Goal: Transaction & Acquisition: Purchase product/service

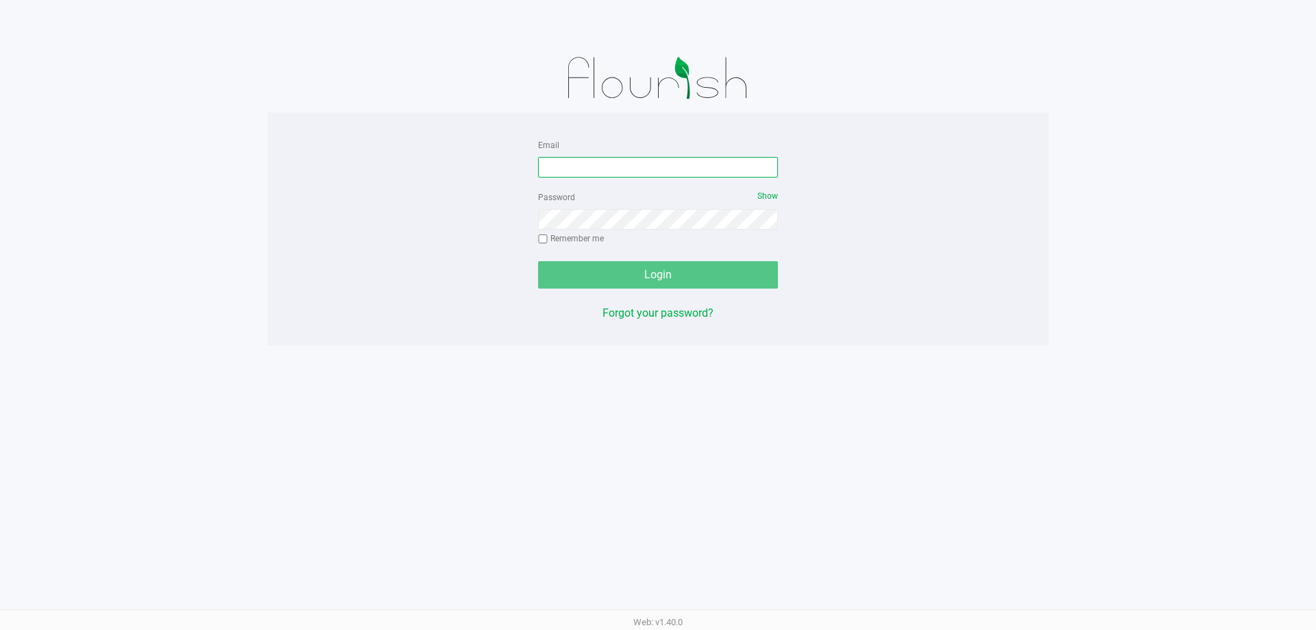
click at [565, 163] on input "Email" at bounding box center [658, 167] width 240 height 21
type input "[EMAIL_ADDRESS][DOMAIN_NAME]"
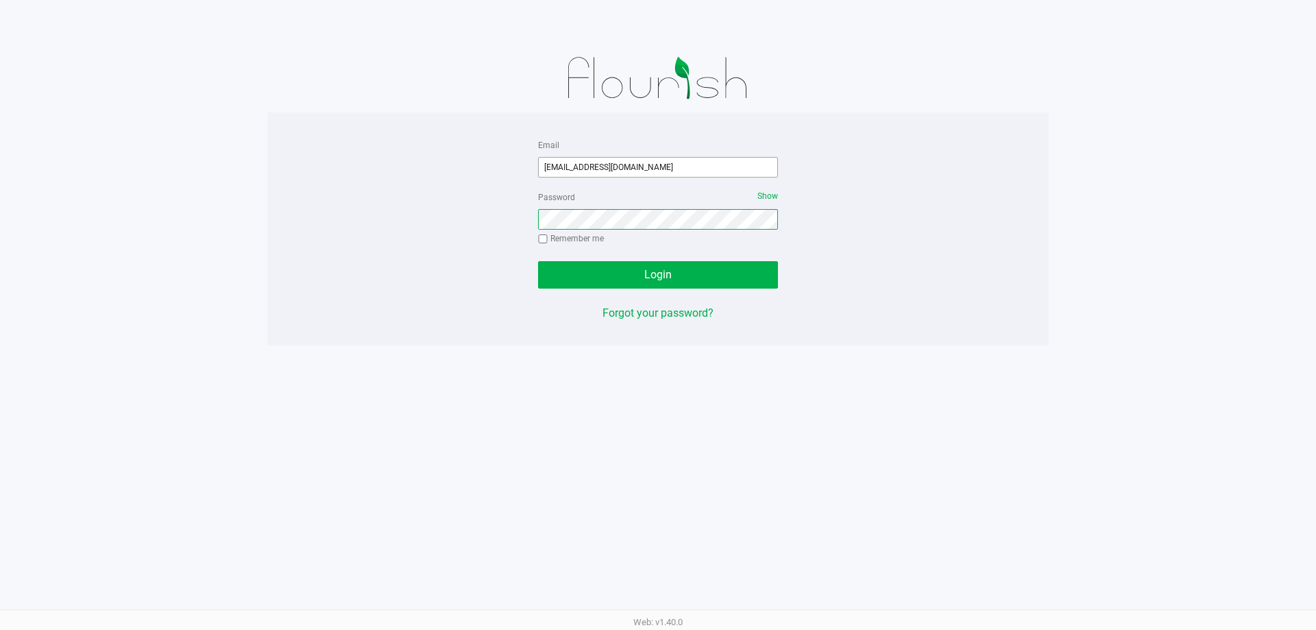
click at [538, 261] on button "Login" at bounding box center [658, 274] width 240 height 27
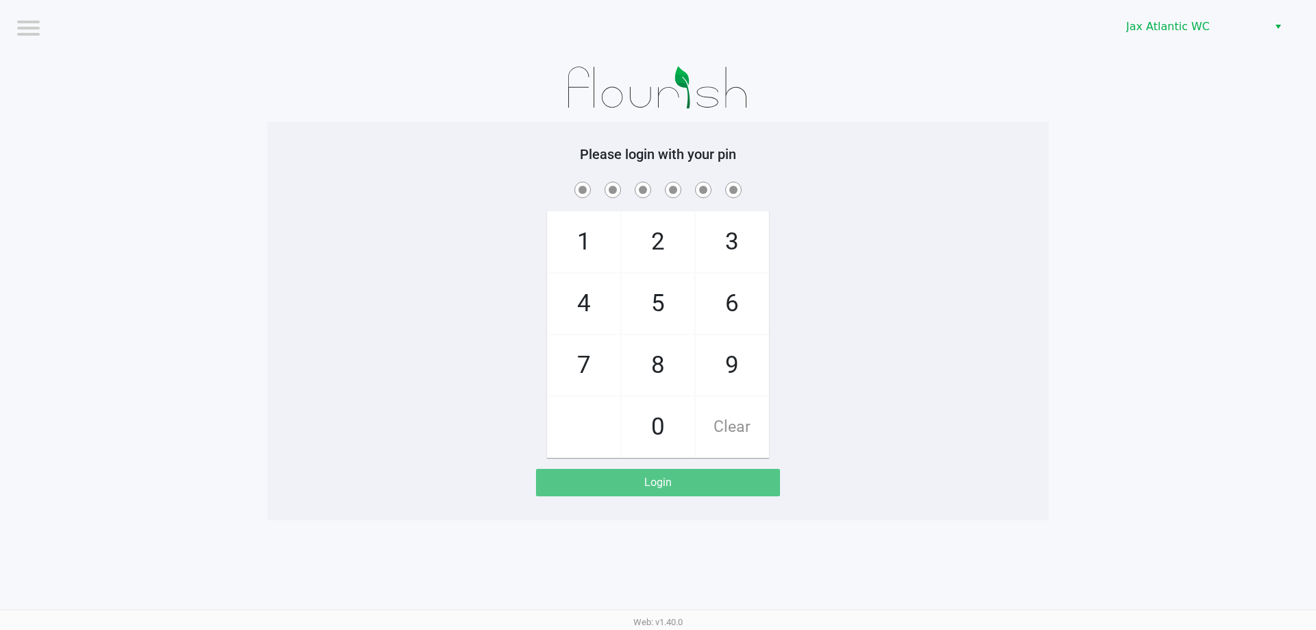
click at [825, 293] on div "1 4 7 2 5 8 0 3 6 9 Clear" at bounding box center [657, 318] width 781 height 279
checkbox input "true"
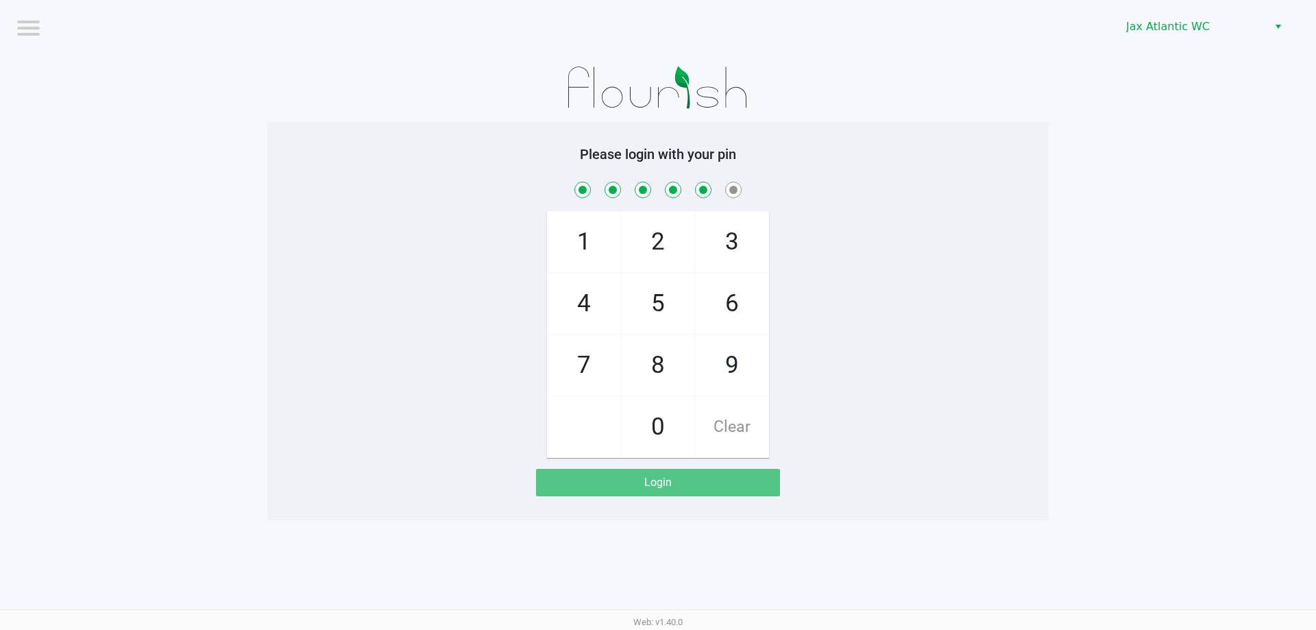
checkbox input "true"
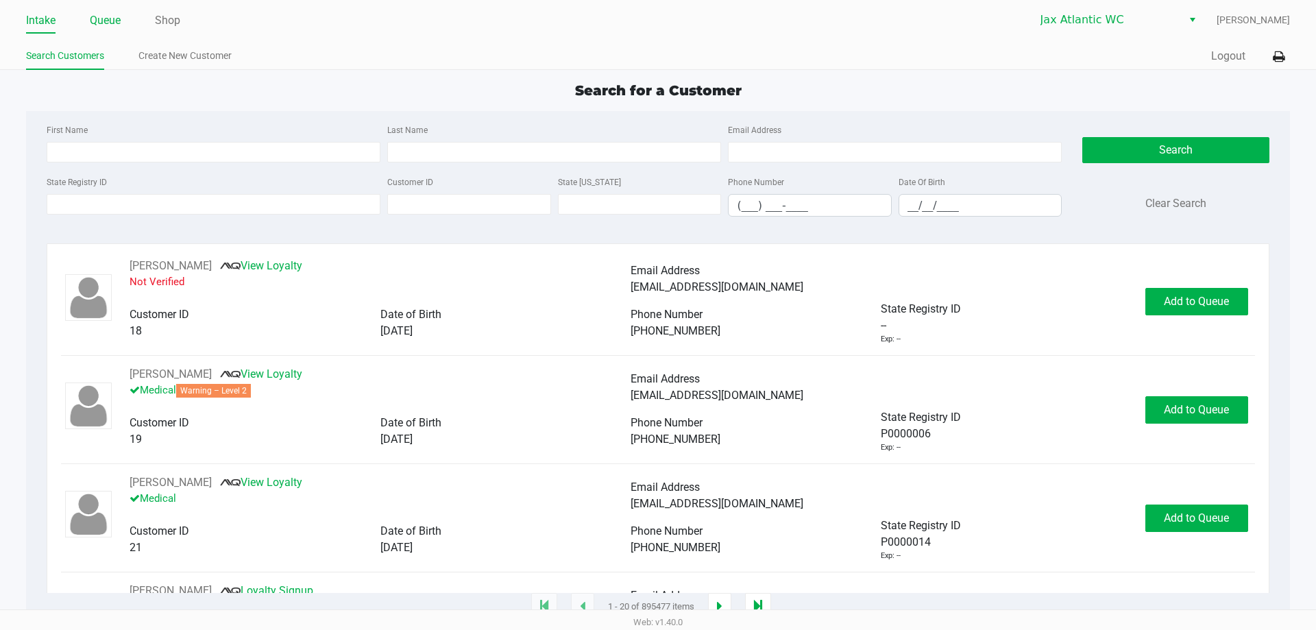
click at [99, 23] on link "Queue" at bounding box center [105, 20] width 31 height 19
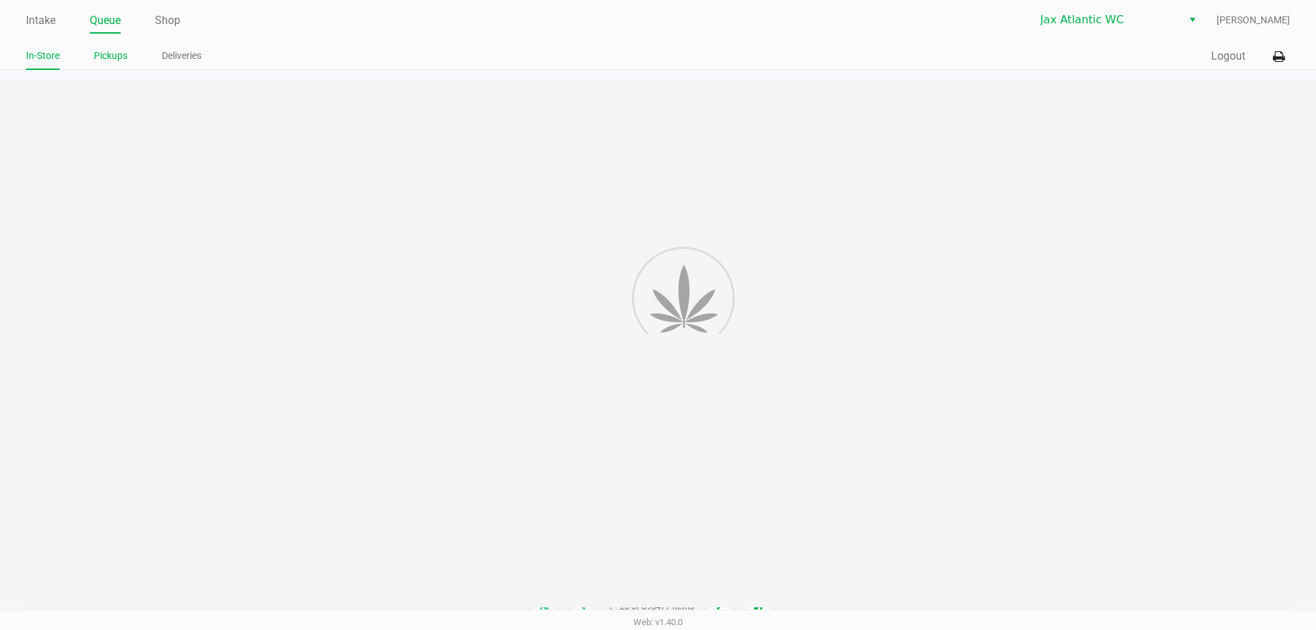
click at [108, 56] on link "Pickups" at bounding box center [111, 55] width 34 height 17
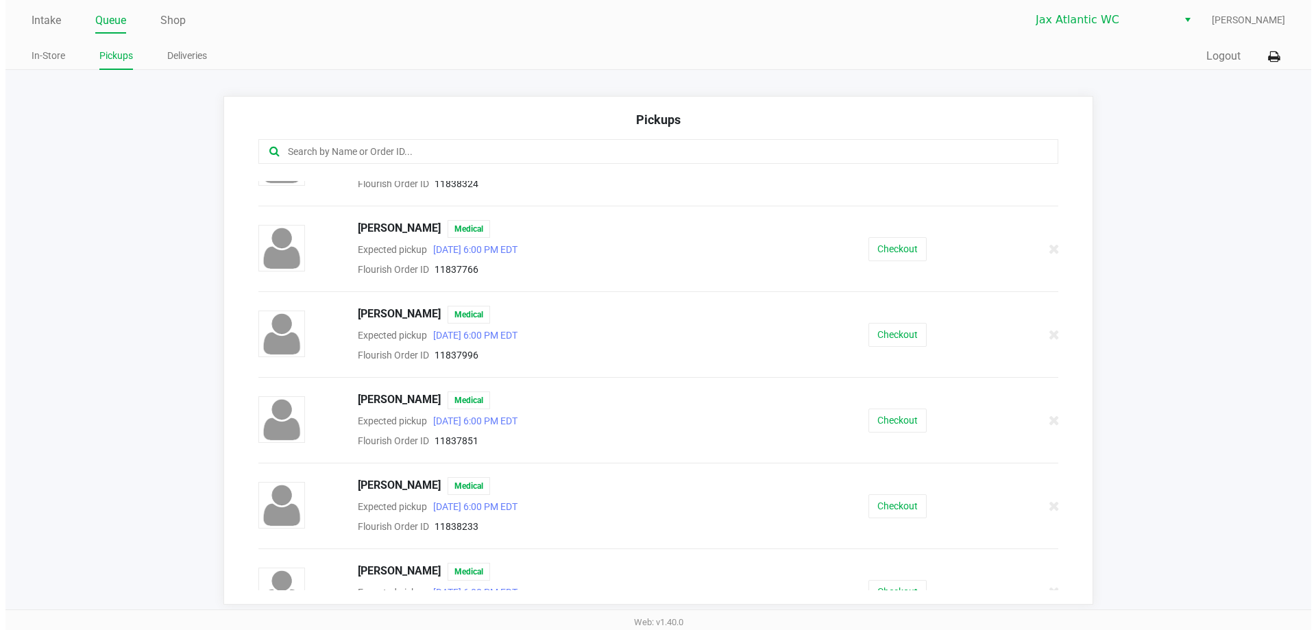
scroll to position [69, 0]
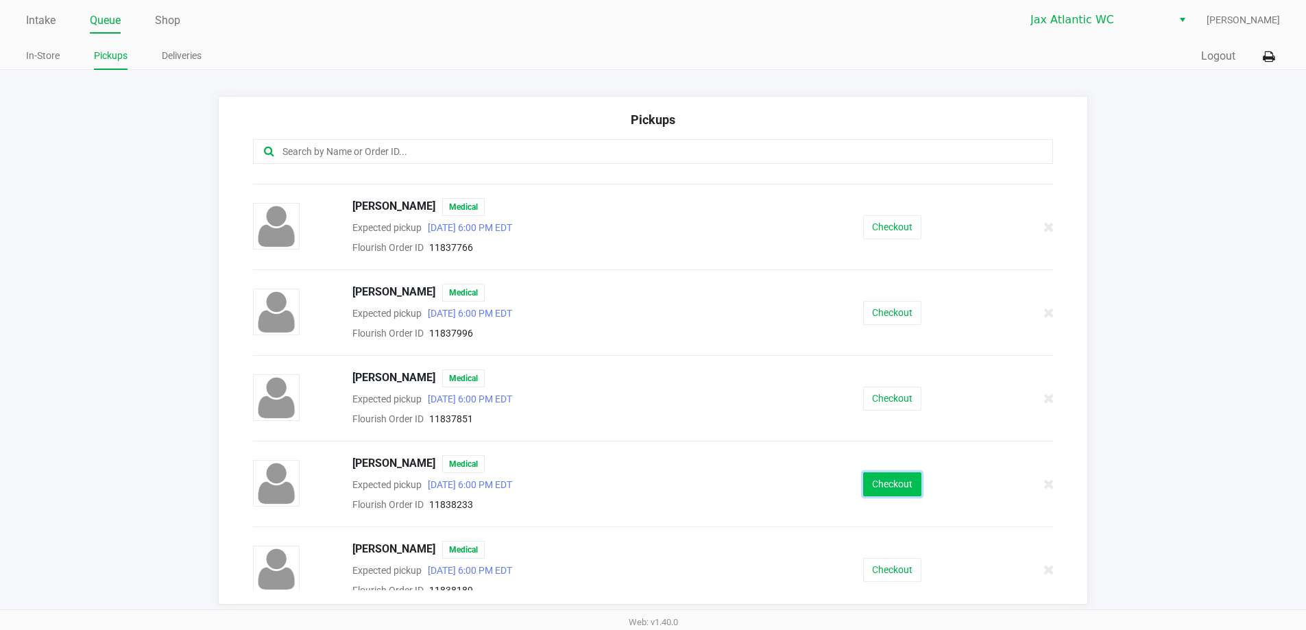
click at [874, 487] on button "Checkout" at bounding box center [892, 484] width 58 height 24
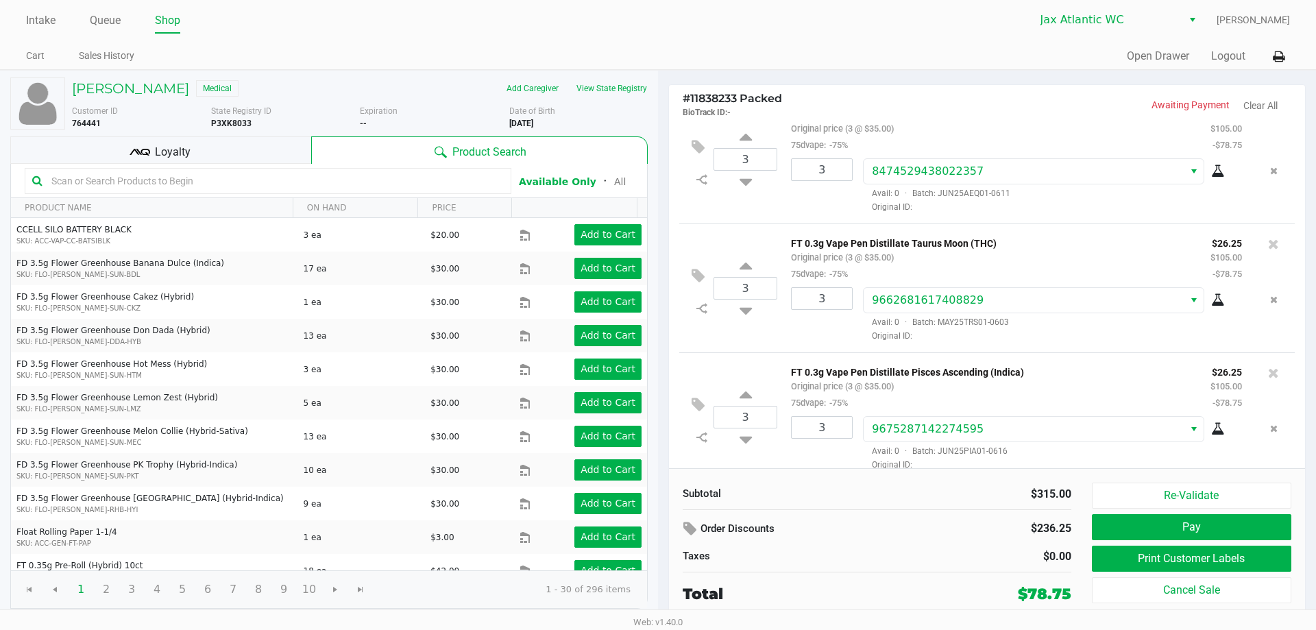
scroll to position [42, 0]
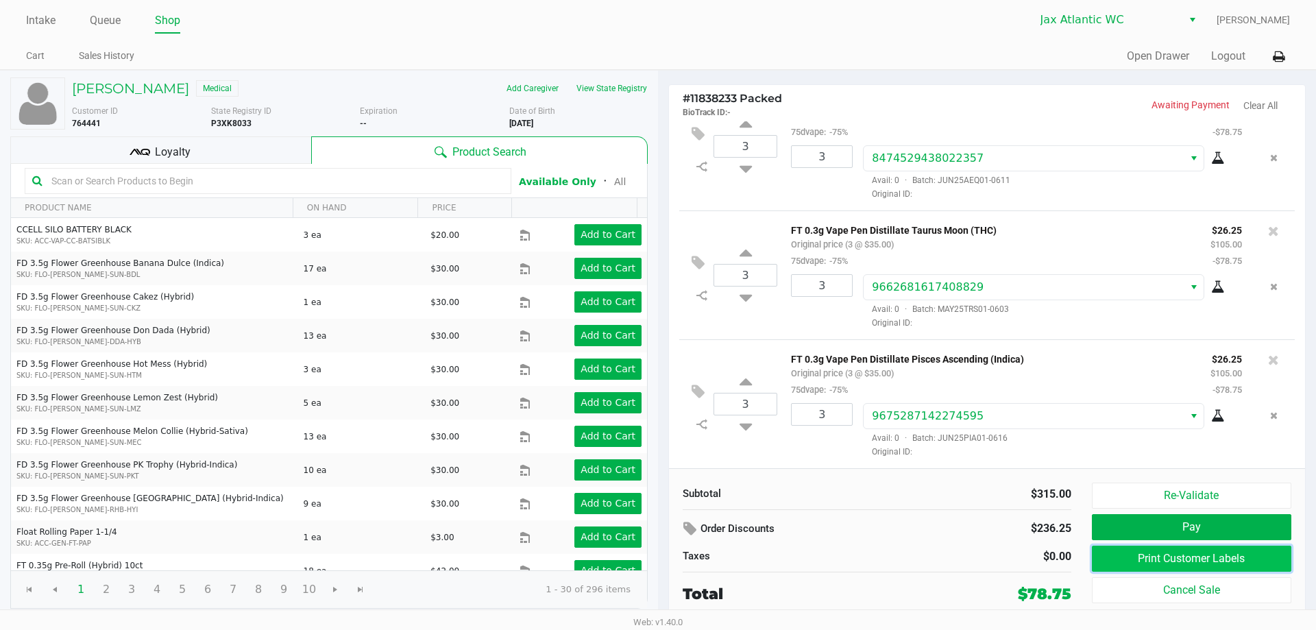
click at [1194, 565] on button "Print Customer Labels" at bounding box center [1191, 559] width 199 height 26
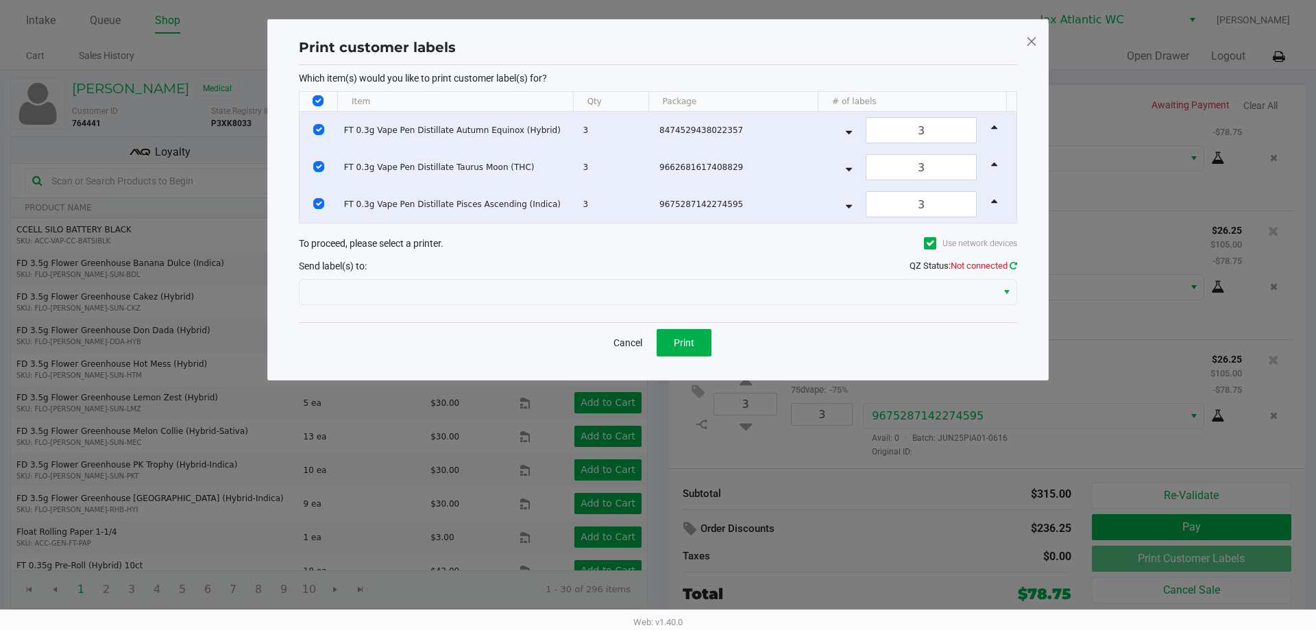
click at [1015, 264] on icon at bounding box center [1014, 265] width 8 height 9
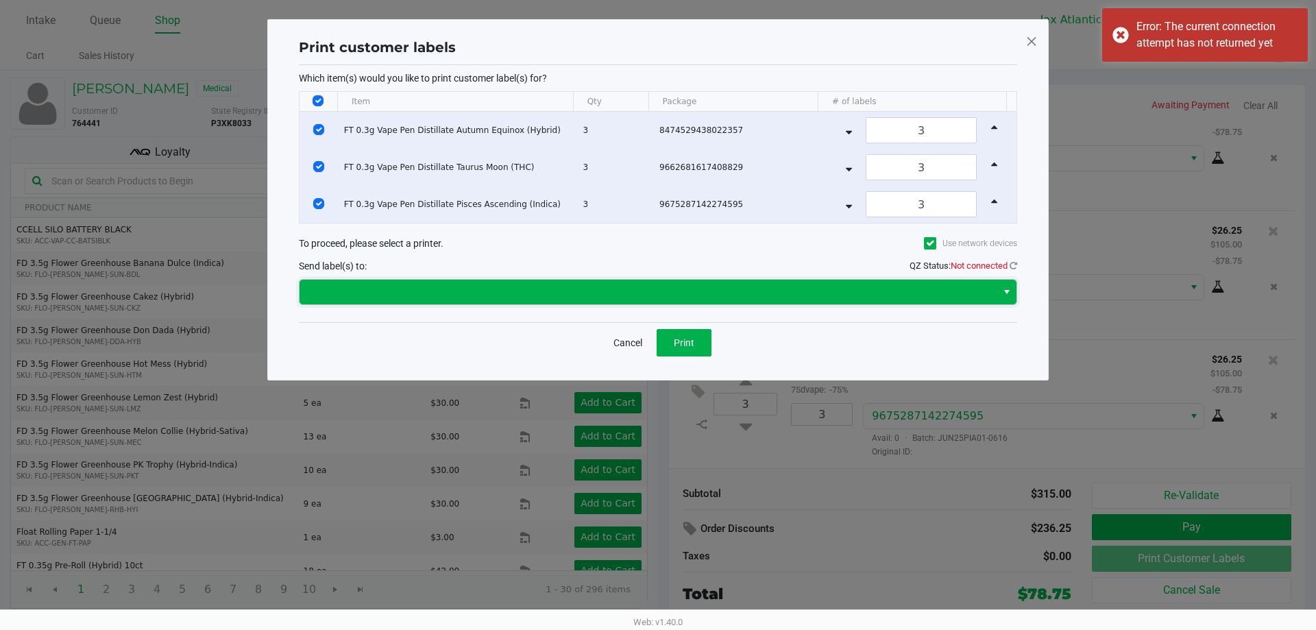
click at [346, 291] on span at bounding box center [648, 292] width 681 height 16
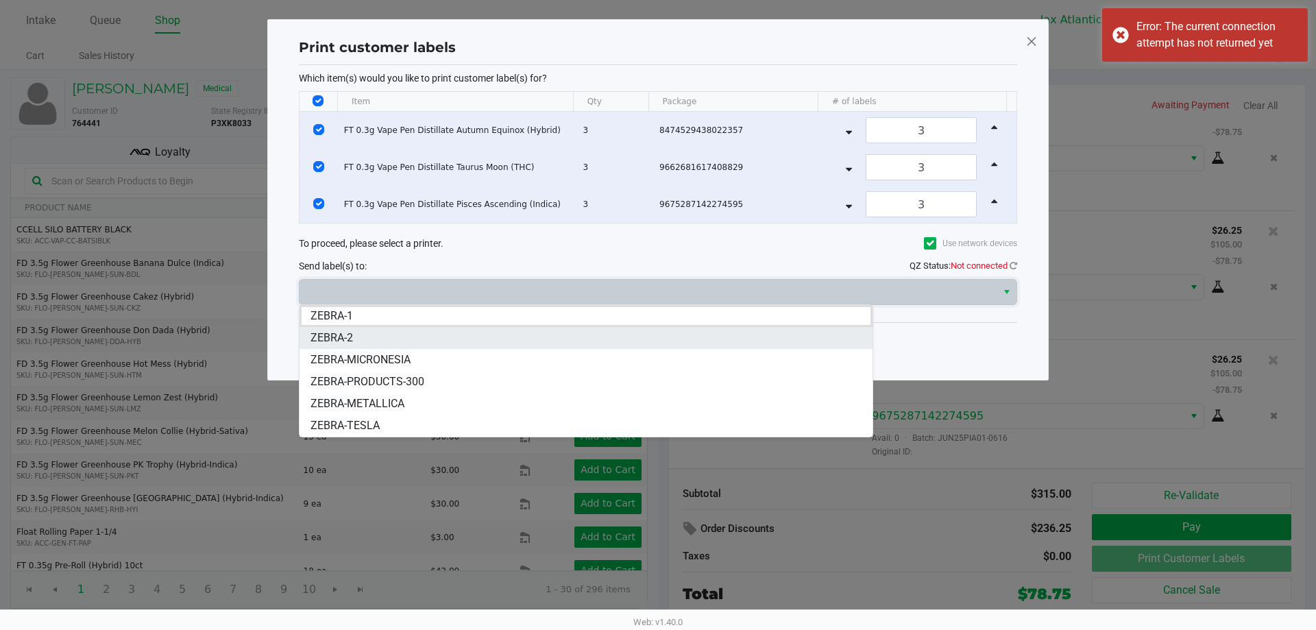
click at [366, 339] on li "ZEBRA-2" at bounding box center [586, 338] width 573 height 22
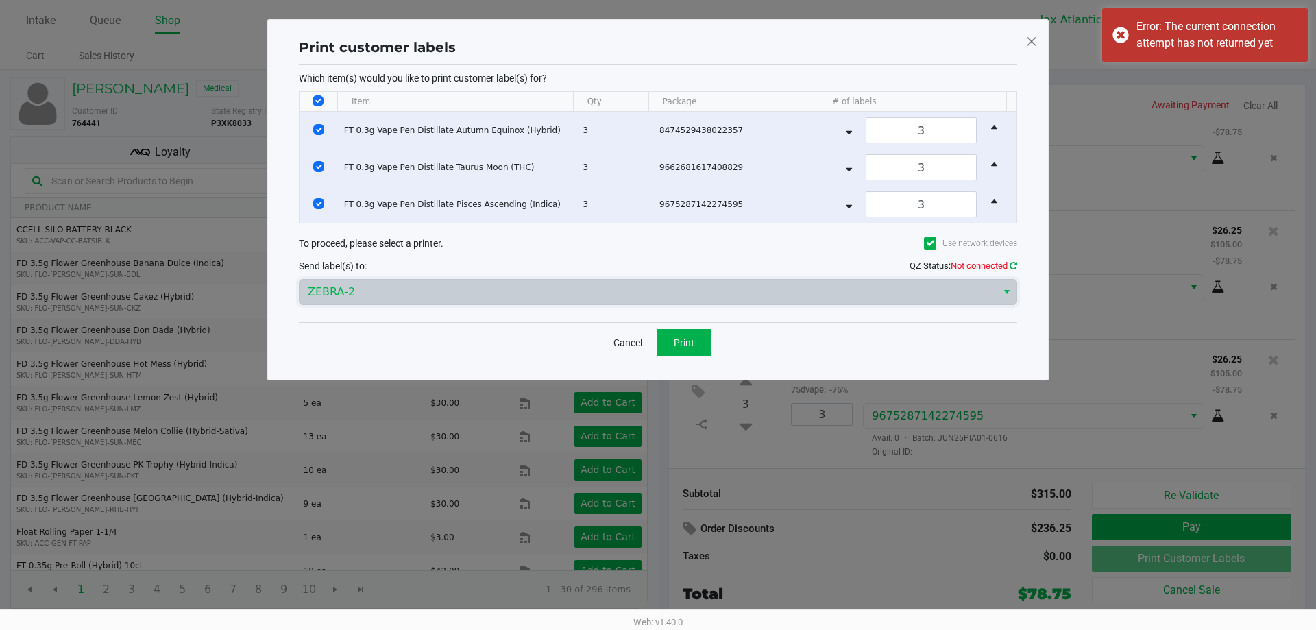
click at [1012, 266] on icon at bounding box center [1014, 265] width 12 height 11
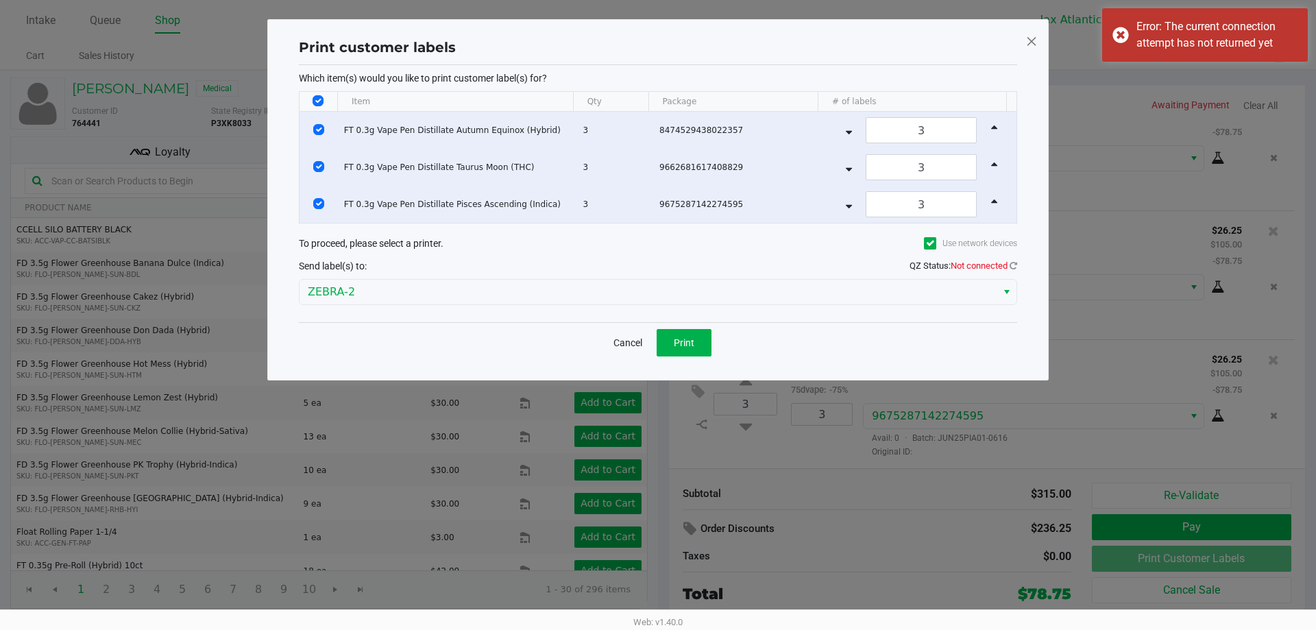
click at [1003, 263] on span "Not connected" at bounding box center [979, 265] width 57 height 10
click at [1014, 263] on icon at bounding box center [1013, 265] width 10 height 11
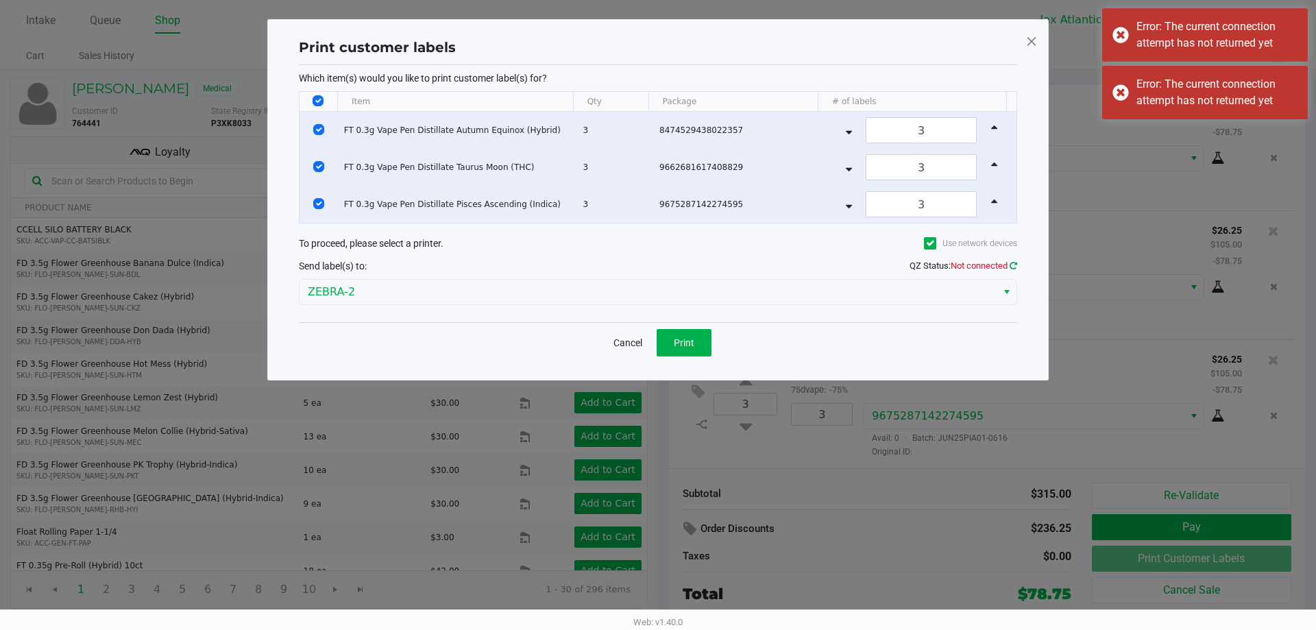
click at [1016, 263] on icon at bounding box center [1013, 265] width 10 height 11
click at [1014, 266] on icon at bounding box center [1013, 266] width 10 height 10
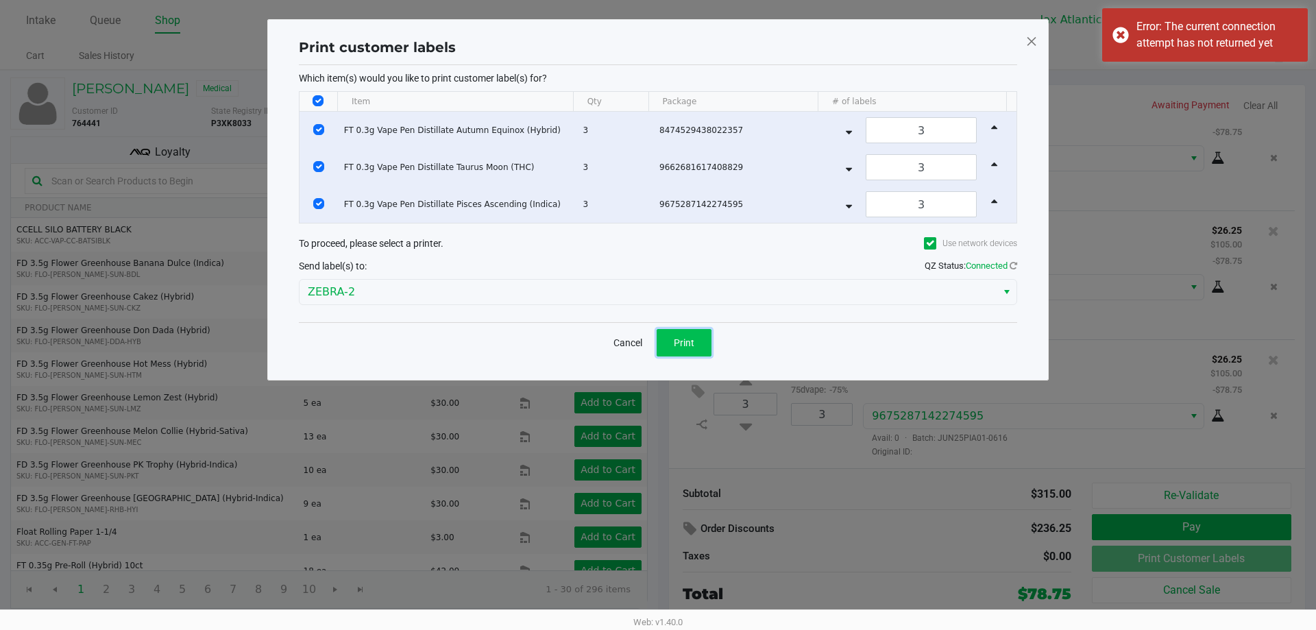
click at [691, 343] on span "Print" at bounding box center [684, 342] width 21 height 11
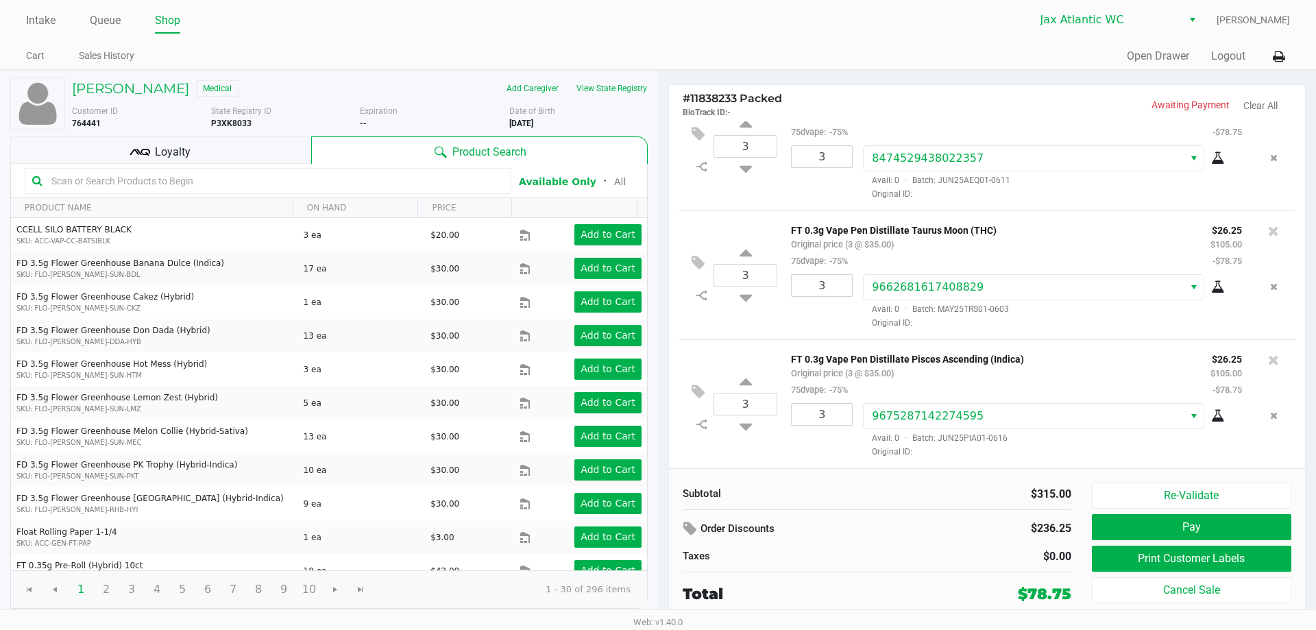
click at [1151, 210] on div "3 FT 0.3g Vape Pen Distillate Taurus Moon (THC) Original price (3 @ $35.00) 75d…" at bounding box center [986, 274] width 615 height 129
click at [1232, 531] on button "Pay" at bounding box center [1191, 527] width 199 height 26
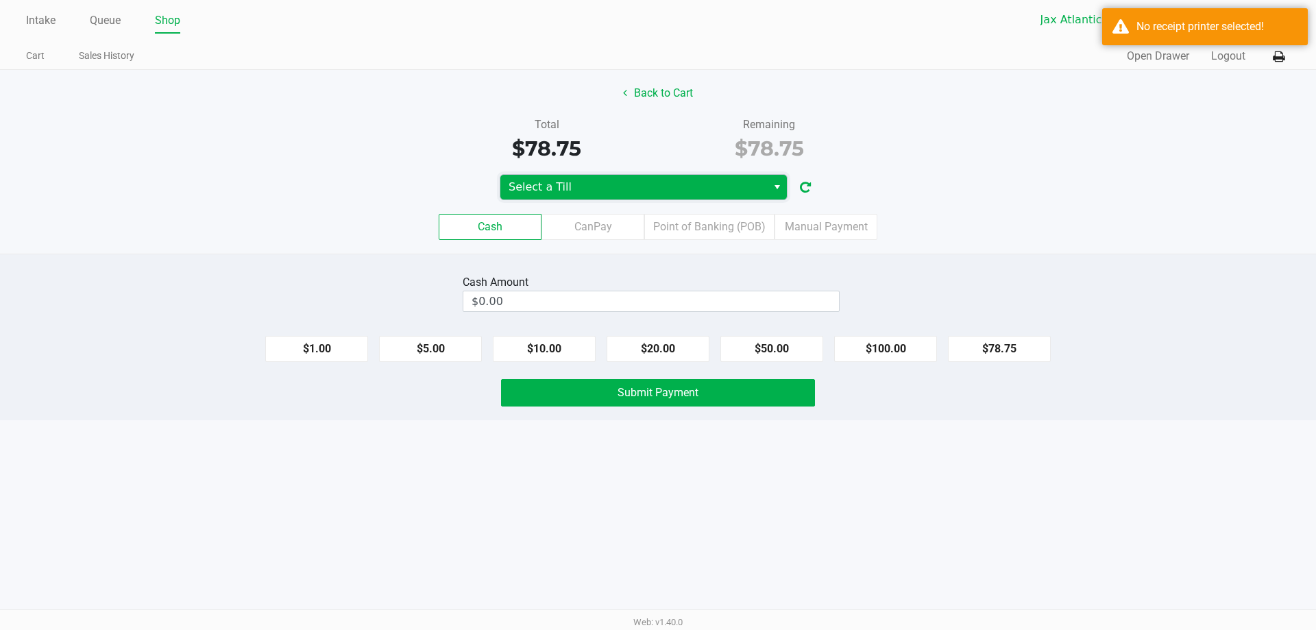
click at [642, 190] on span "Select a Till" at bounding box center [634, 187] width 250 height 16
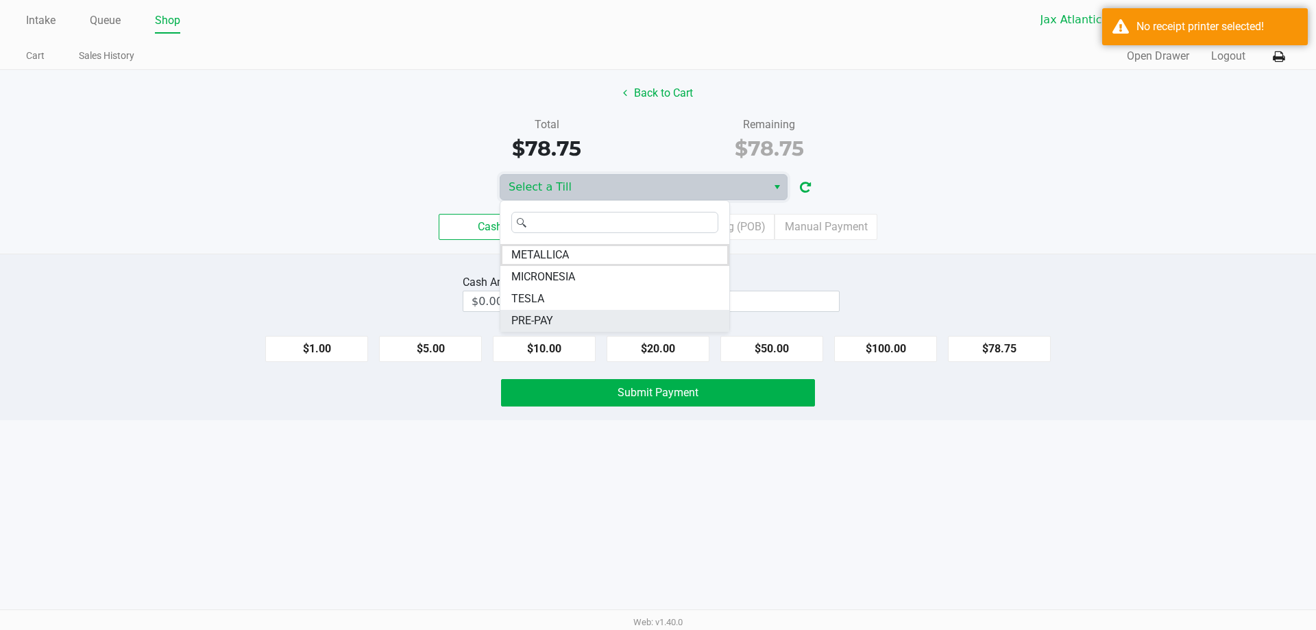
click at [553, 320] on span "PRE-PAY" at bounding box center [532, 321] width 42 height 16
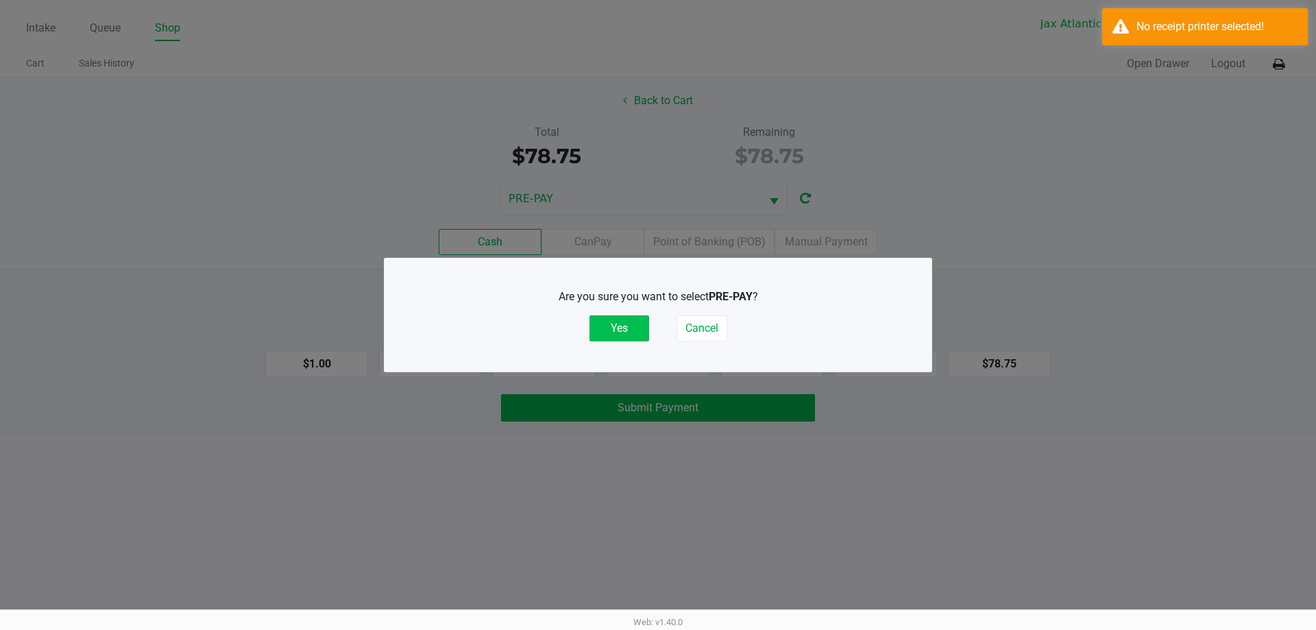
click at [624, 332] on button "Yes" at bounding box center [619, 328] width 60 height 26
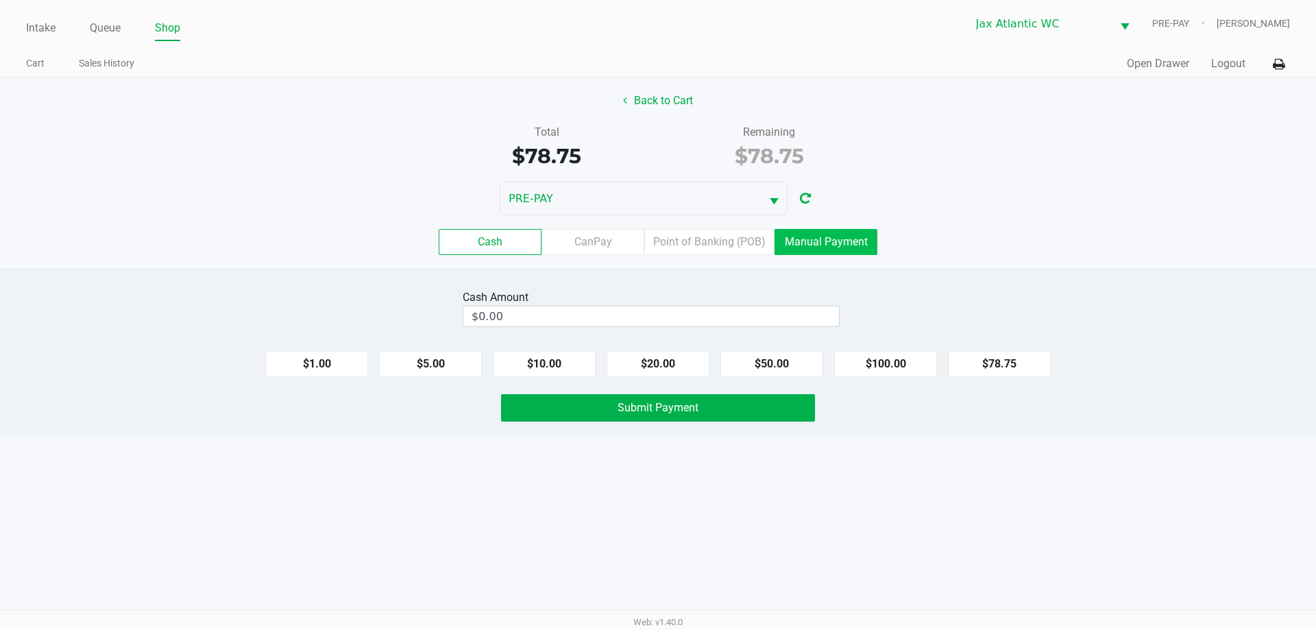
click at [824, 250] on label "Manual Payment" at bounding box center [826, 242] width 103 height 26
click at [0, 0] on 8 "Manual Payment" at bounding box center [0, 0] width 0 height 0
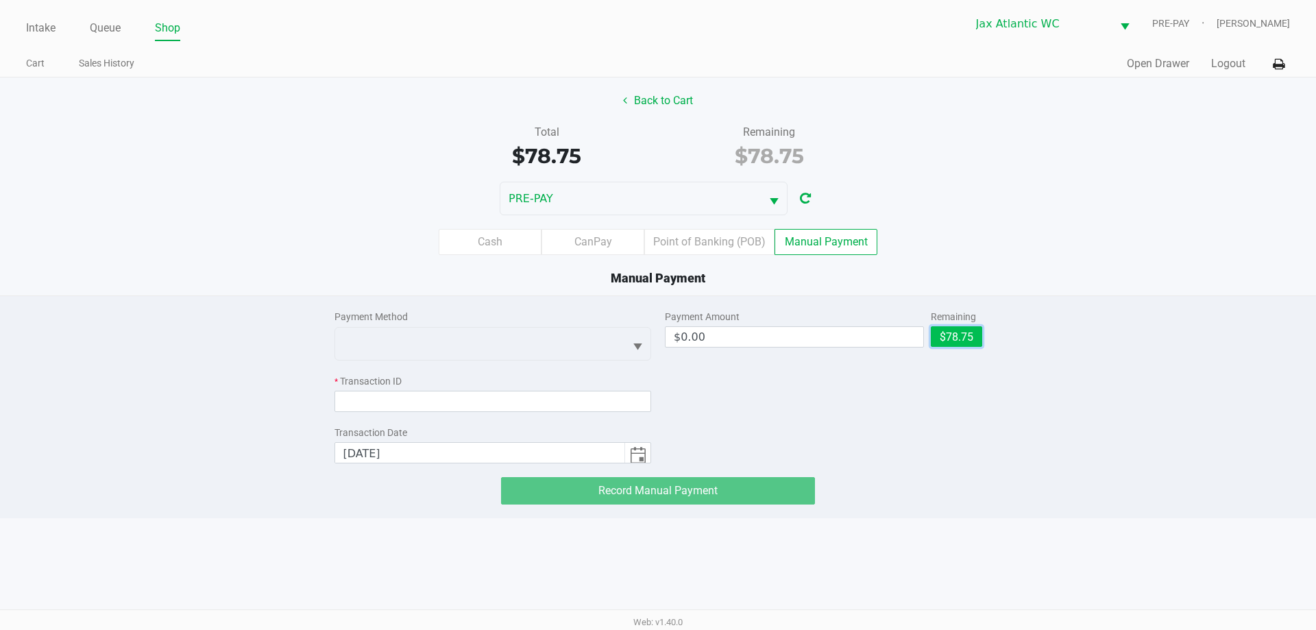
click at [944, 346] on button "$78.75" at bounding box center [956, 336] width 51 height 21
type input "$78.75"
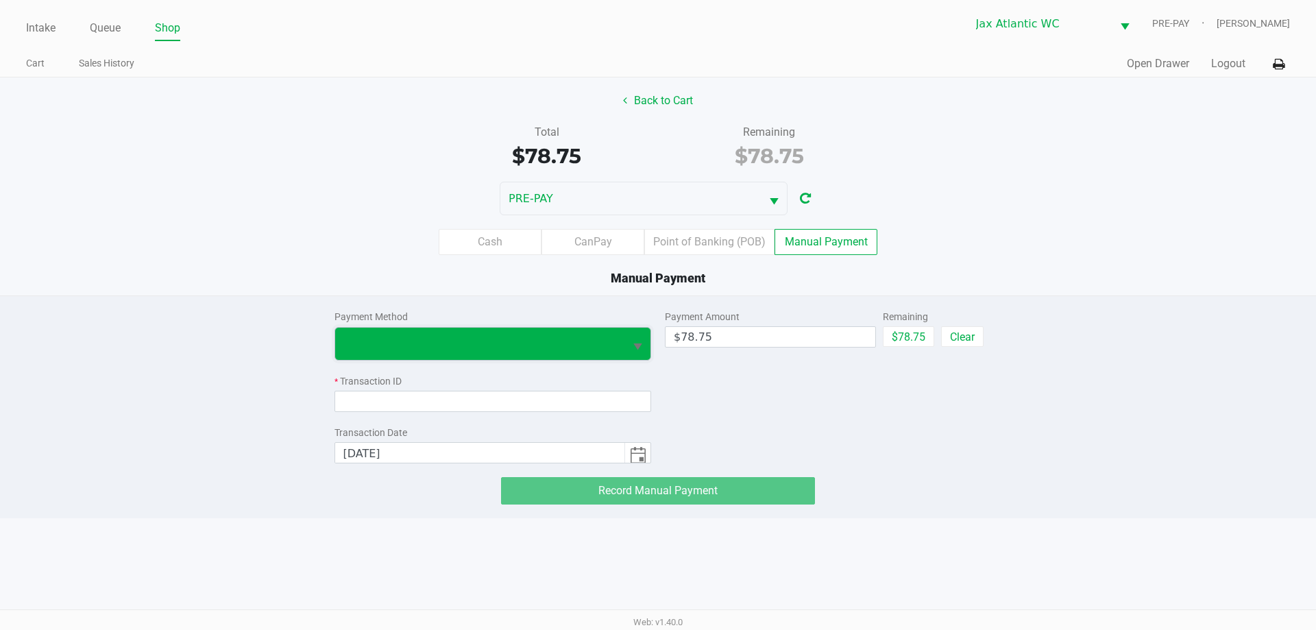
click at [411, 338] on span at bounding box center [479, 343] width 273 height 16
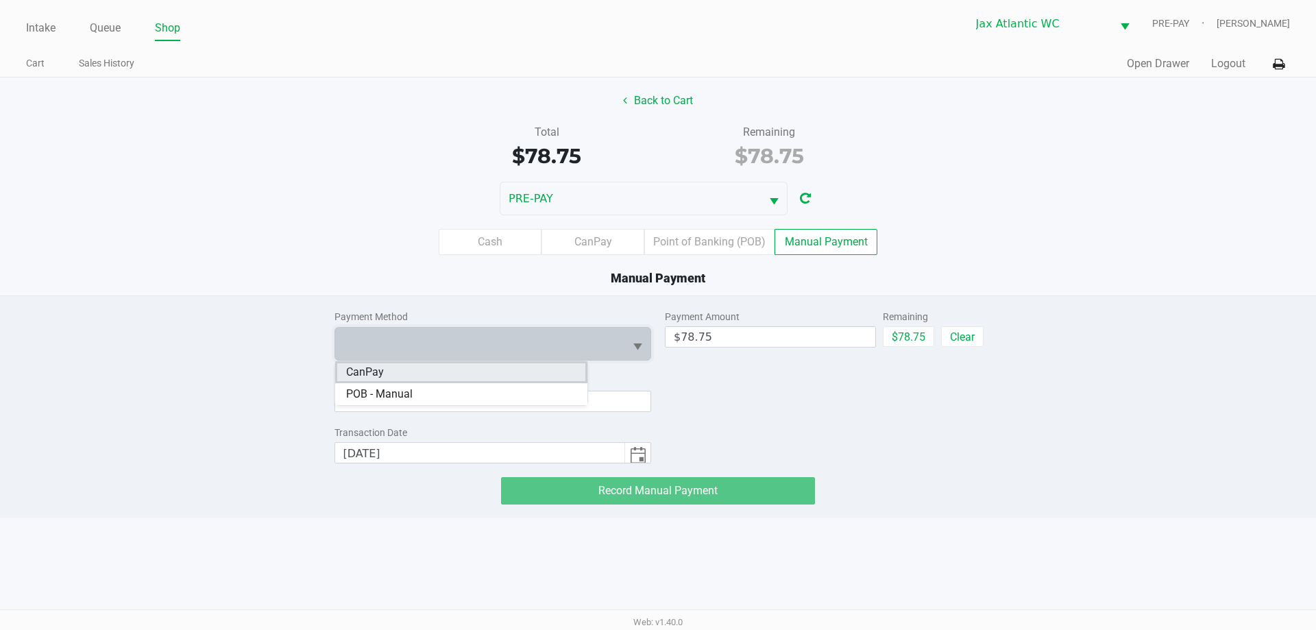
click at [377, 378] on span "CanPay" at bounding box center [365, 372] width 38 height 16
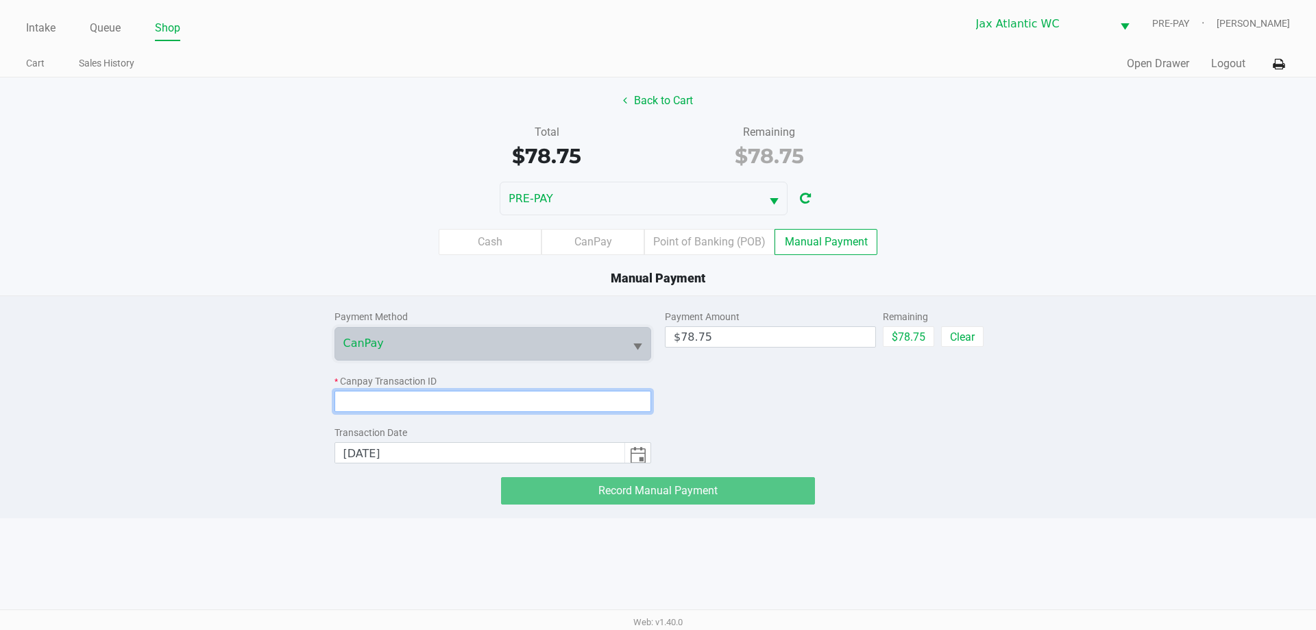
click at [395, 397] on input at bounding box center [492, 401] width 317 height 21
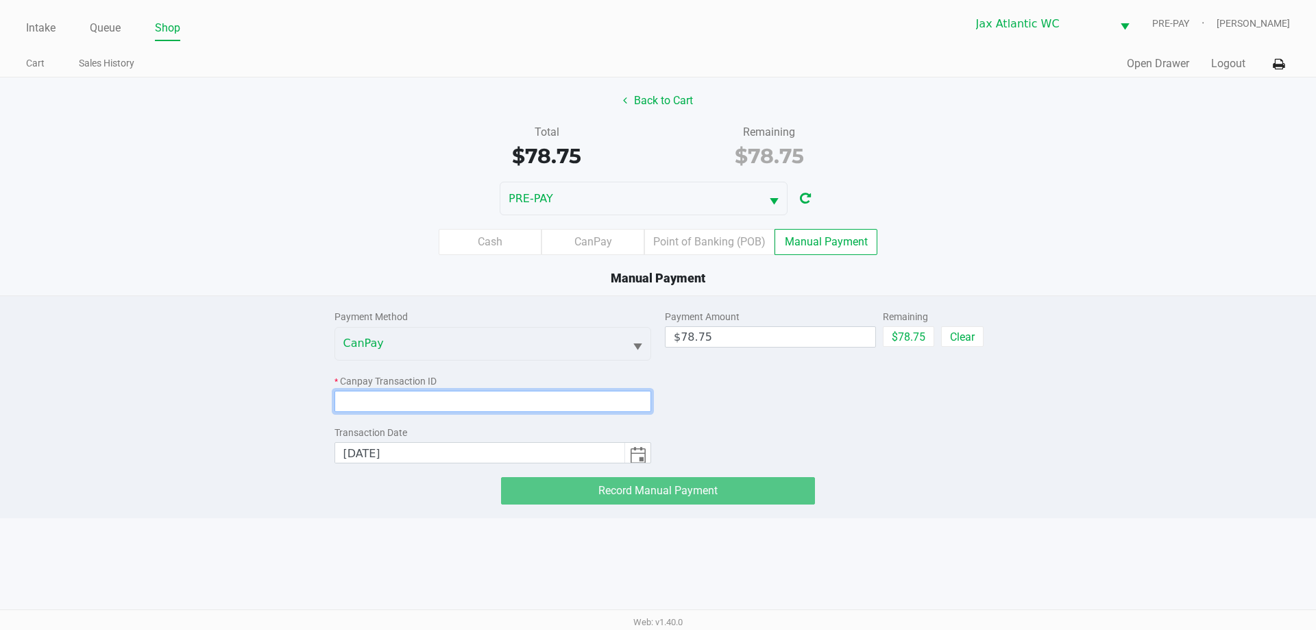
paste input "PITEBILE7UWU"
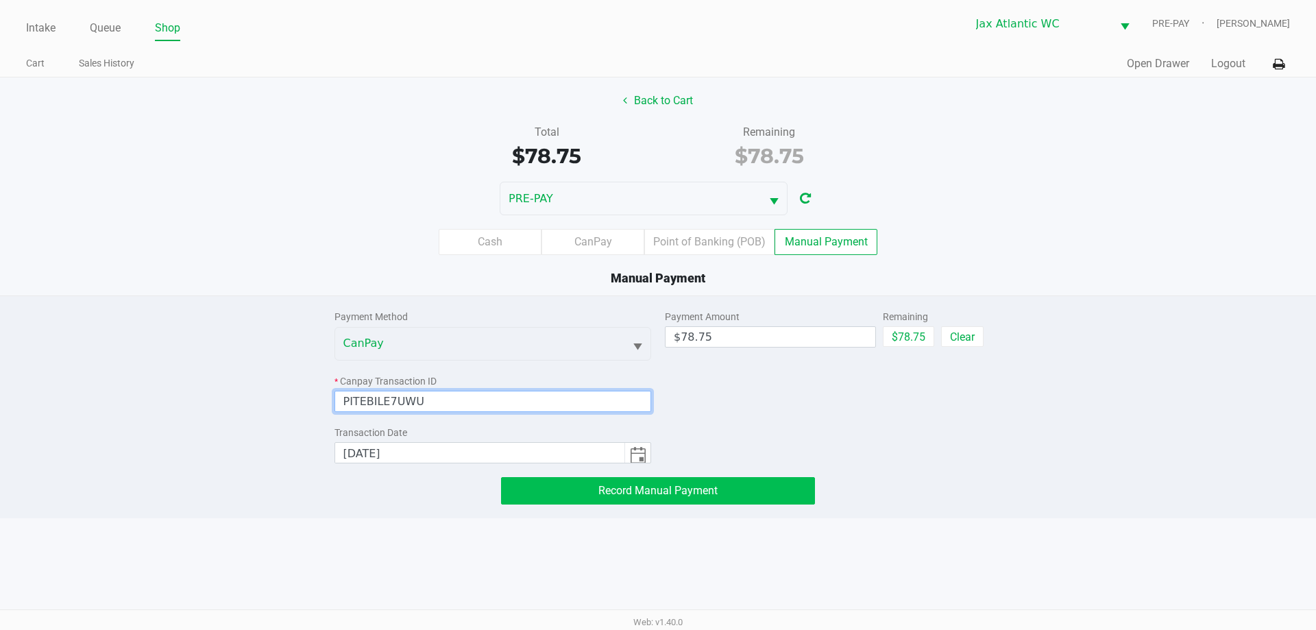
type input "PITEBILE7UWU"
click at [583, 487] on button "Record Manual Payment" at bounding box center [658, 490] width 314 height 27
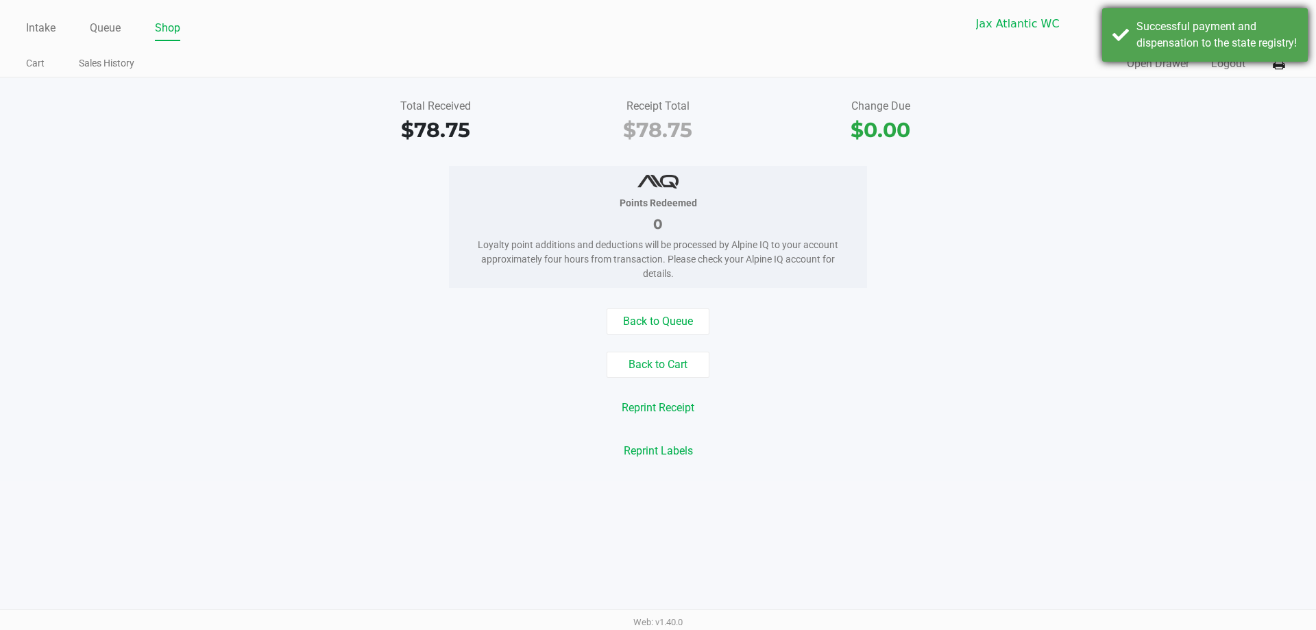
click at [1249, 51] on div "Successful payment and dispensation to the state registry!" at bounding box center [1216, 35] width 161 height 33
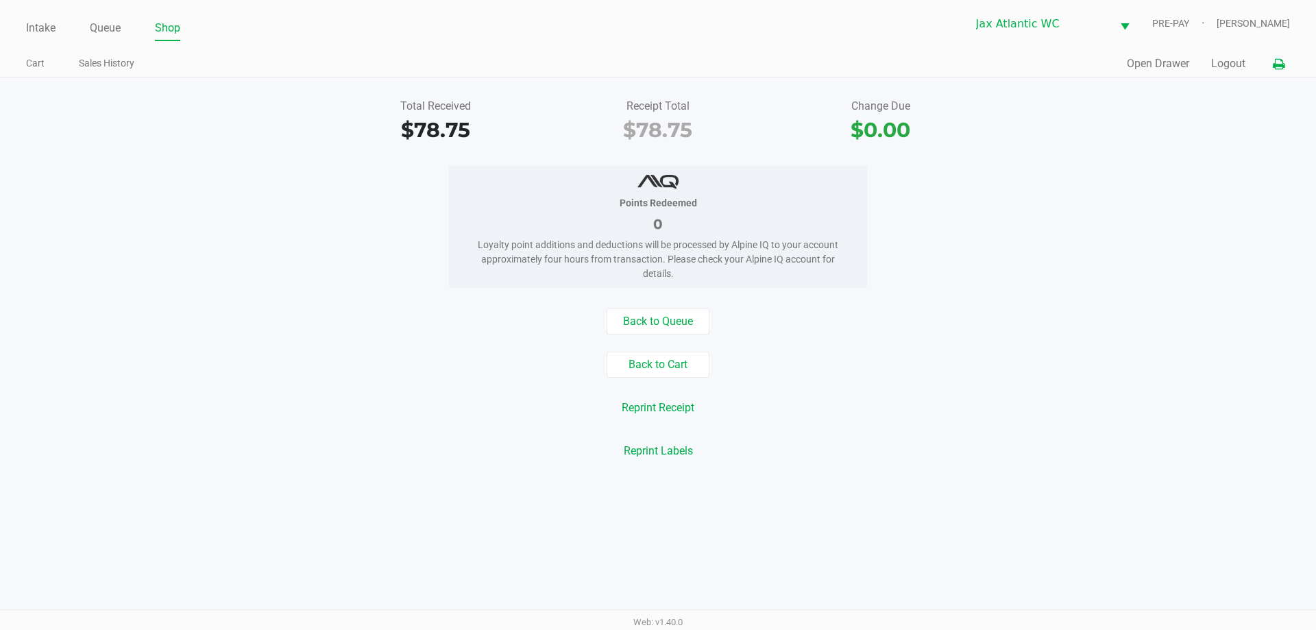
click at [1278, 67] on icon at bounding box center [1279, 65] width 12 height 10
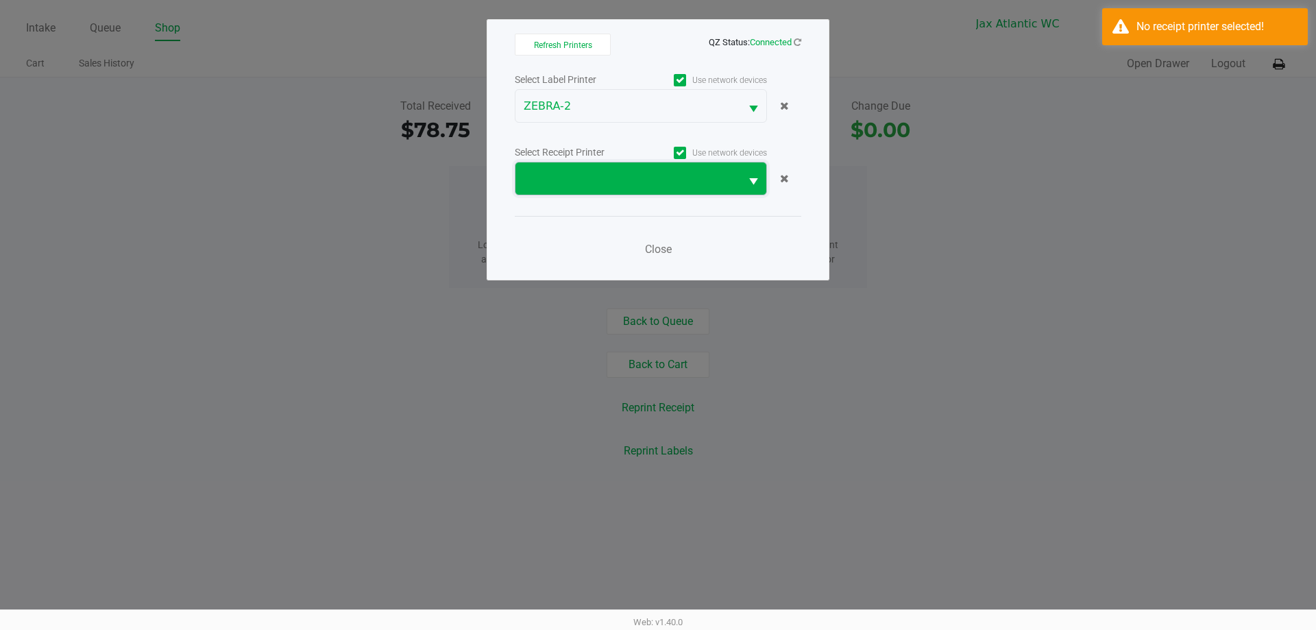
click at [592, 181] on span at bounding box center [628, 179] width 208 height 16
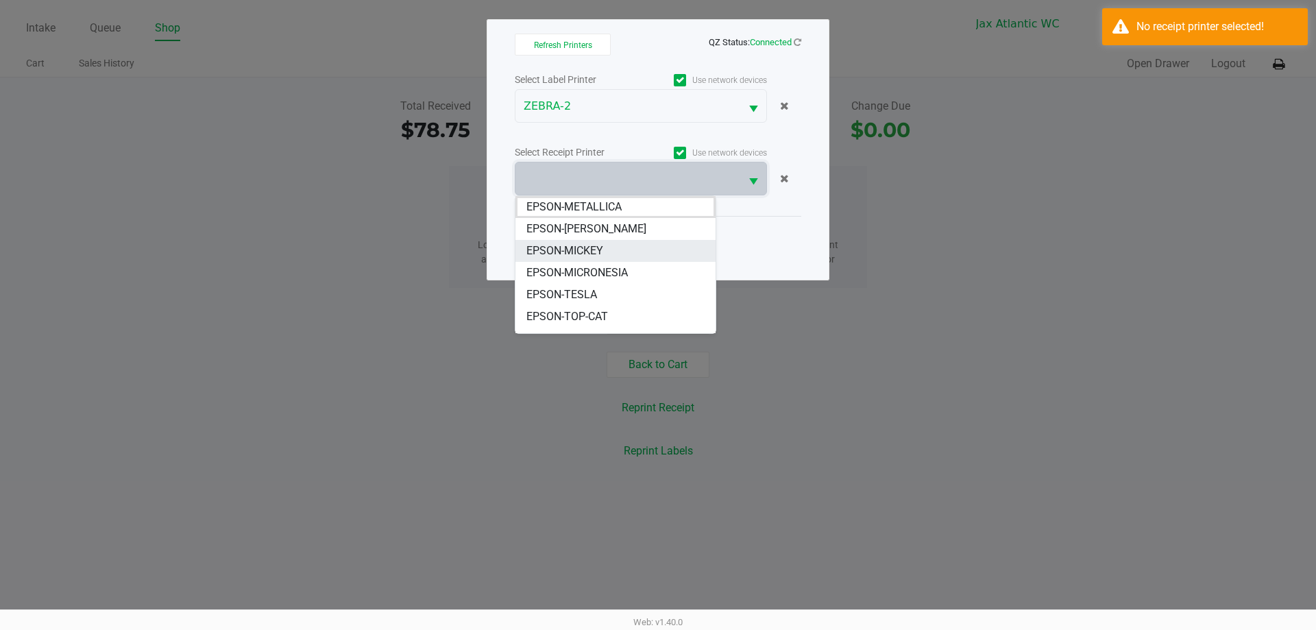
click at [625, 257] on li "EPSON-MICKEY" at bounding box center [615, 251] width 200 height 22
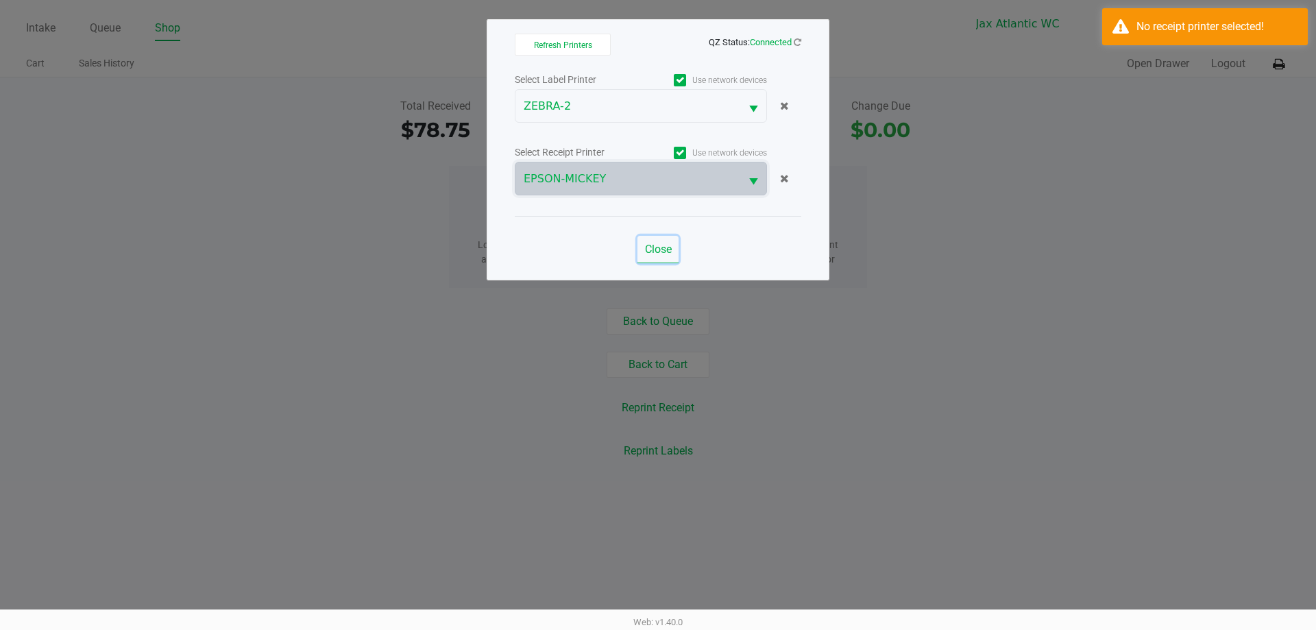
click at [666, 249] on span "Close" at bounding box center [658, 249] width 27 height 13
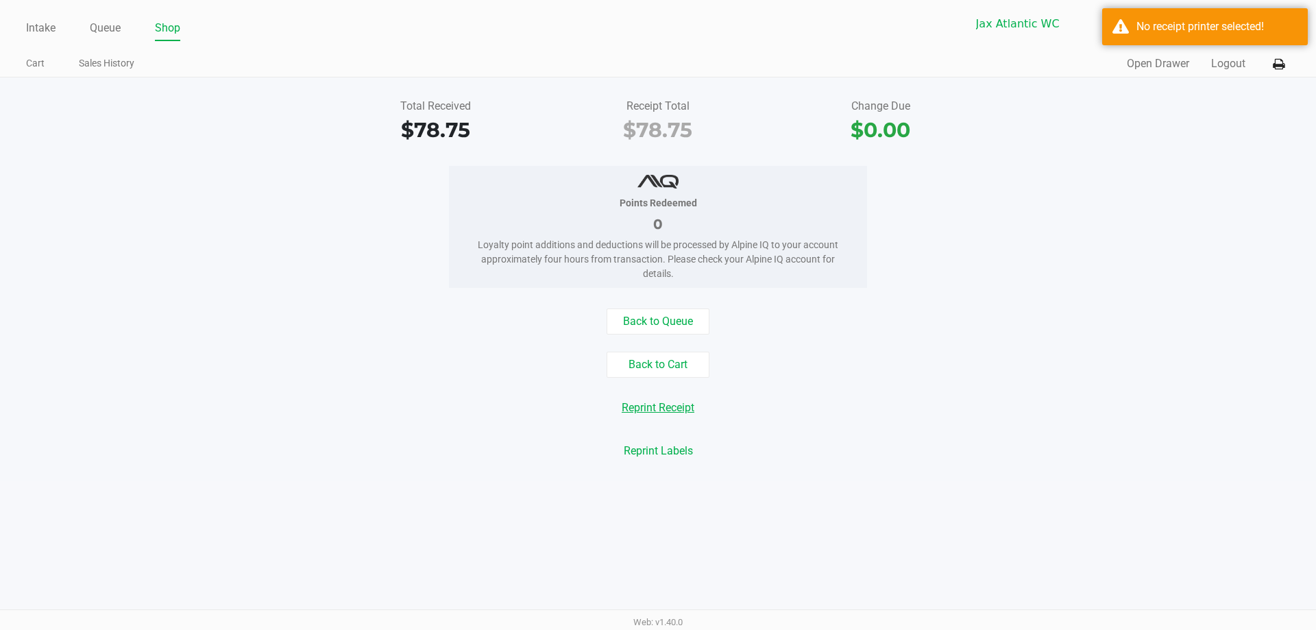
click at [685, 412] on button "Reprint Receipt" at bounding box center [658, 408] width 90 height 26
